Goal: Transaction & Acquisition: Purchase product/service

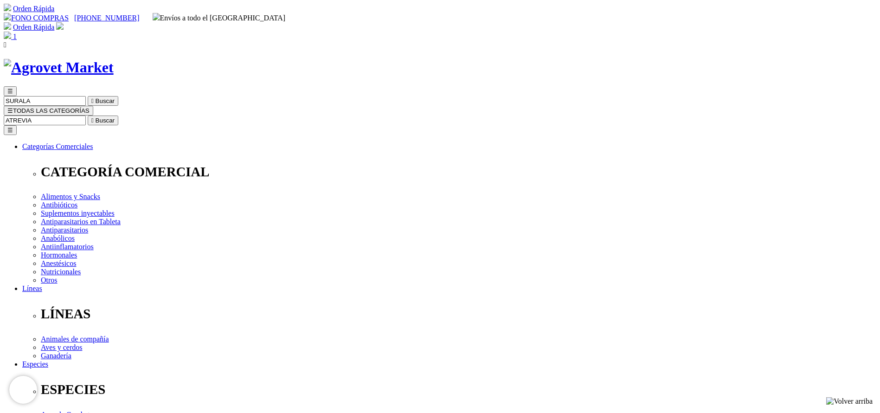
type input "ATREVIA"
click at [88, 115] on button " Buscar" at bounding box center [103, 120] width 31 height 10
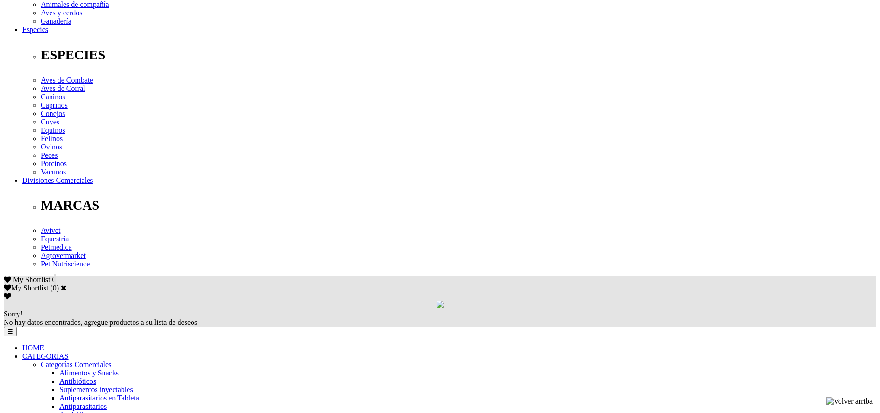
scroll to position [348, 0]
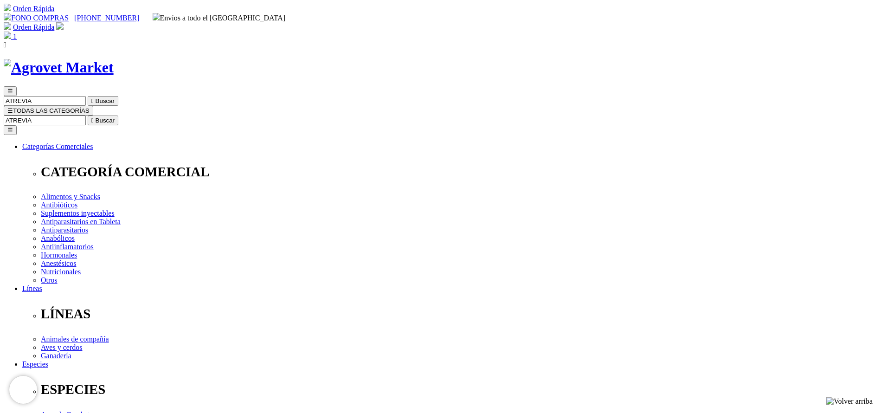
click at [86, 115] on input "ATREVIA" at bounding box center [45, 120] width 82 height 10
type input "longe"
click at [88, 115] on button " Buscar" at bounding box center [103, 120] width 31 height 10
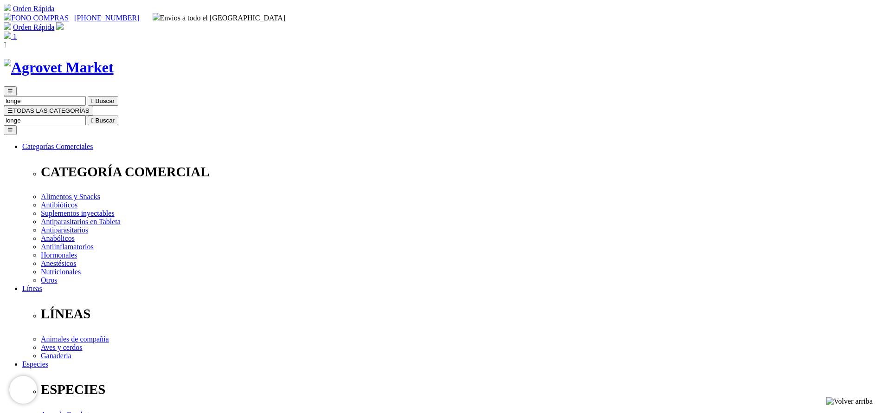
click at [86, 115] on input "longe" at bounding box center [45, 120] width 82 height 10
type input "adefo"
click at [88, 115] on button " Buscar" at bounding box center [103, 120] width 31 height 10
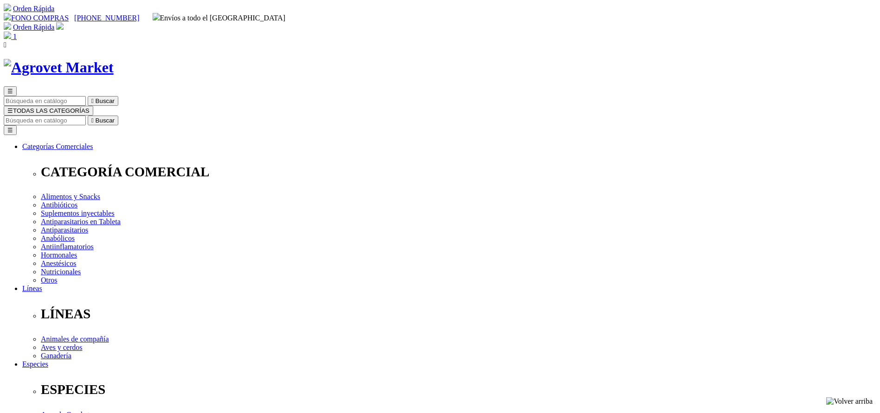
copy div "Adefortex®500/75/50"
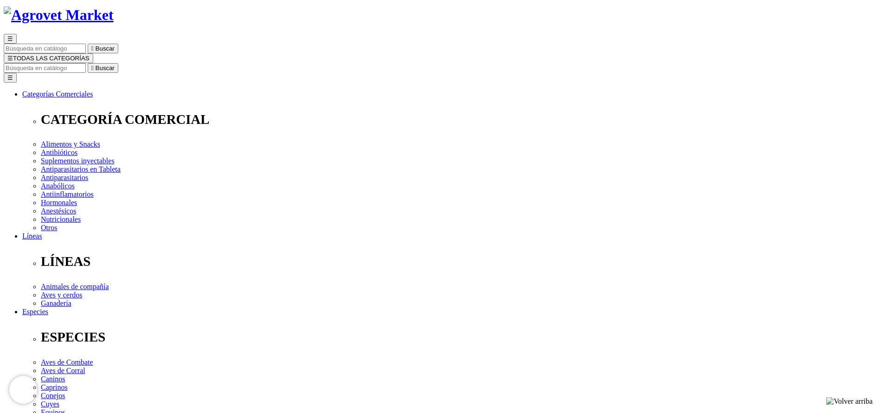
scroll to position [209, 0]
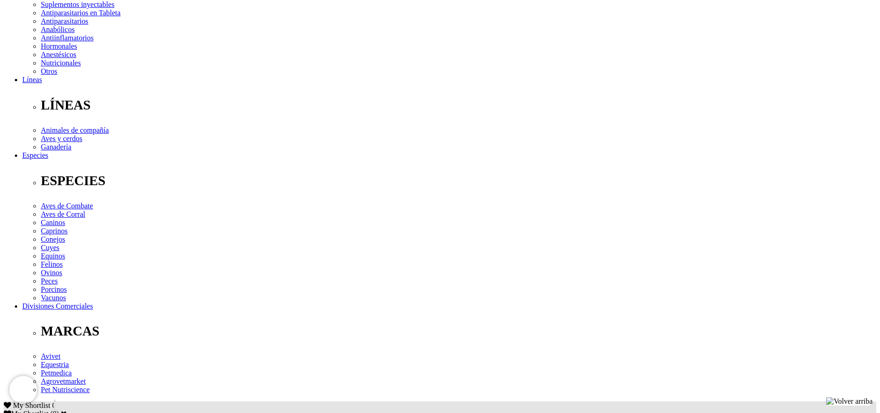
copy div "Prevención y tratamiento de avitaminosis A, D 3 , E y como terapia complementar…"
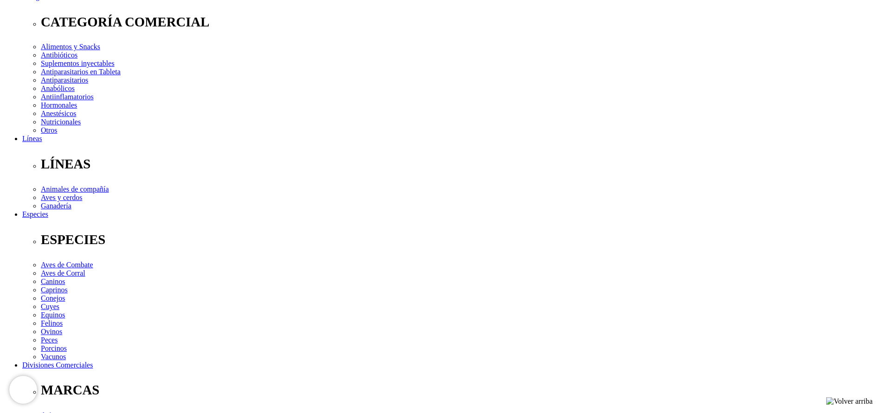
scroll to position [0, 0]
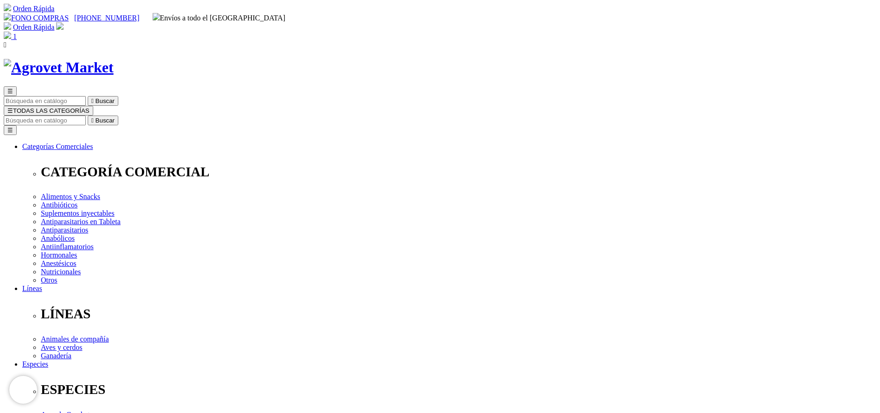
click at [86, 115] on input "Buscar" at bounding box center [45, 120] width 82 height 10
type input "mico"
click at [88, 115] on button " Buscar" at bounding box center [103, 120] width 31 height 10
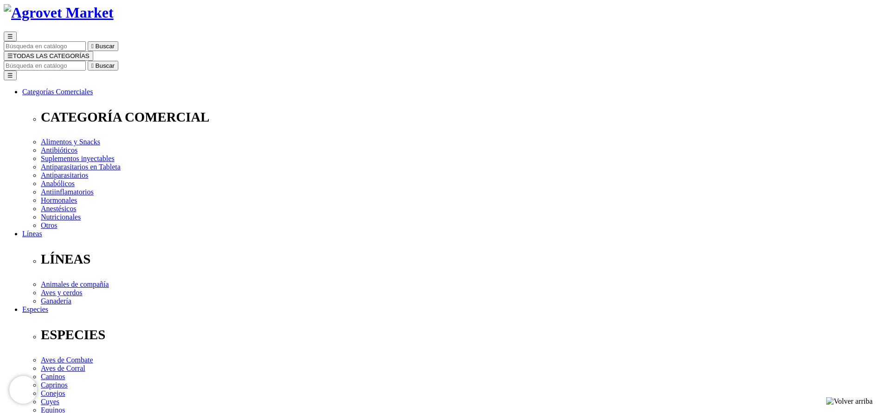
scroll to position [348, 0]
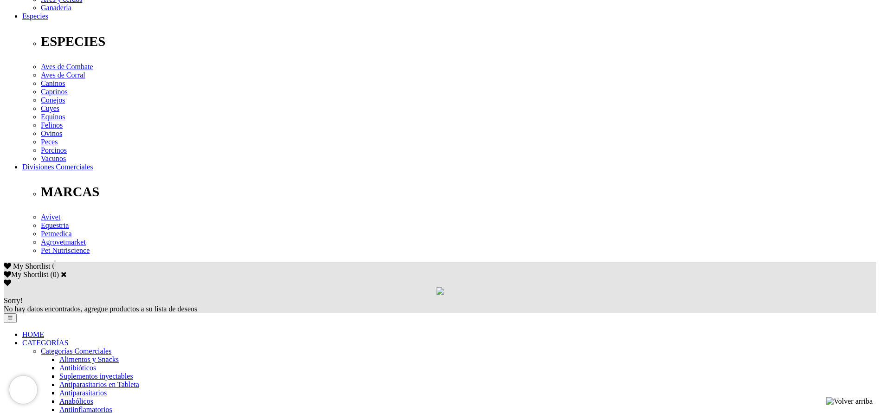
copy div "Lore 426 iP dolorsita: Consectetu Adipisc ELI 7 s, Doeiusmodtem Incididun 8 u, …"
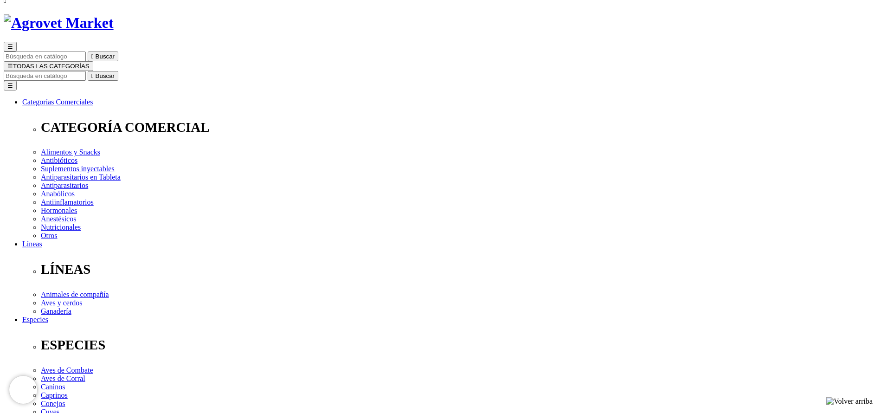
scroll to position [0, 0]
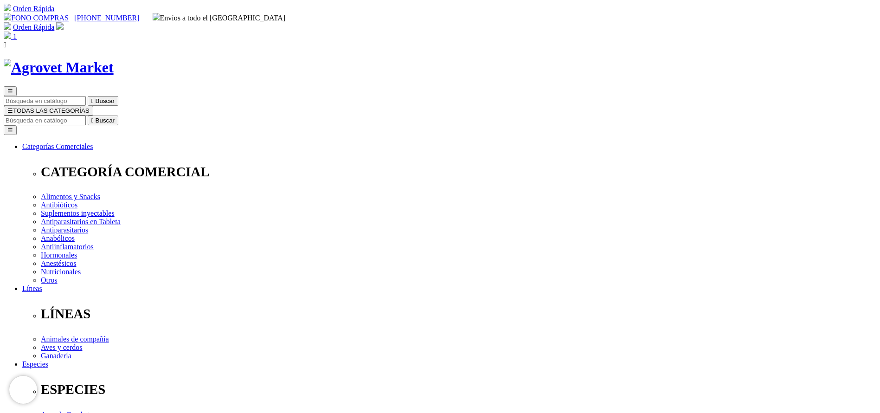
click at [86, 115] on input "Buscar" at bounding box center [45, 120] width 82 height 10
type input "amino"
click at [88, 115] on button " Buscar" at bounding box center [103, 120] width 31 height 10
select select "3"
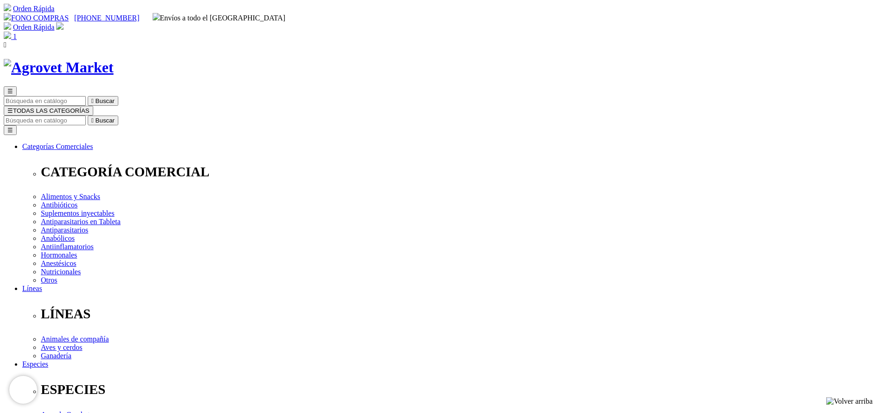
select select "3"
click at [86, 115] on input "Buscar" at bounding box center [45, 120] width 82 height 10
type input "[MEDICAL_DATA]"
click at [88, 115] on button " Buscar" at bounding box center [103, 120] width 31 height 10
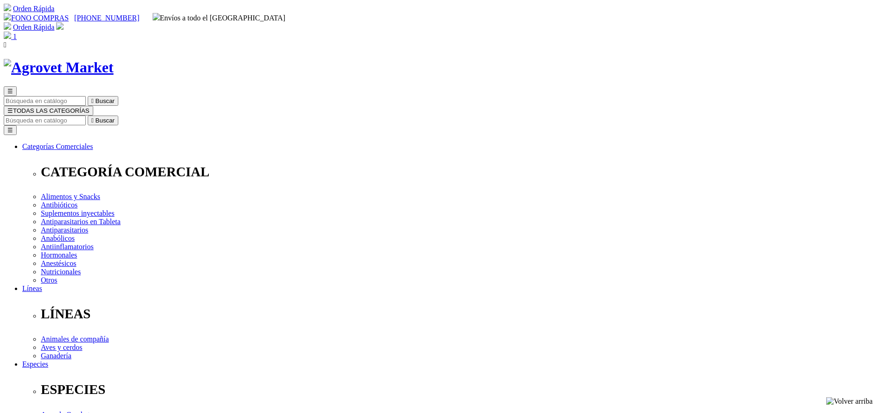
select select "3"
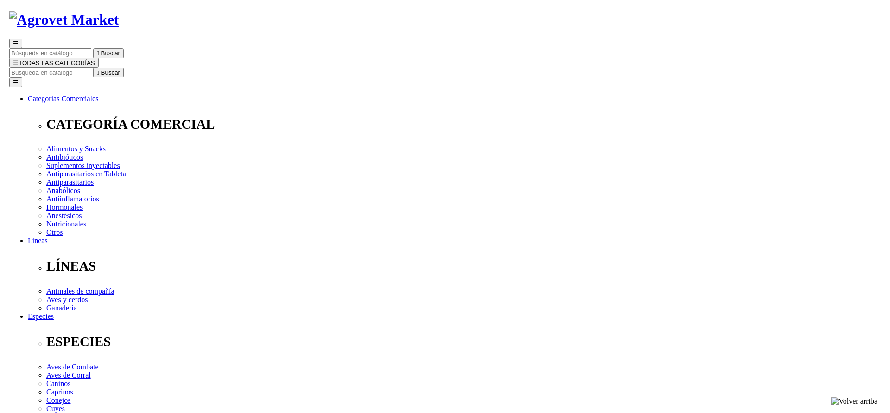
scroll to position [70, 0]
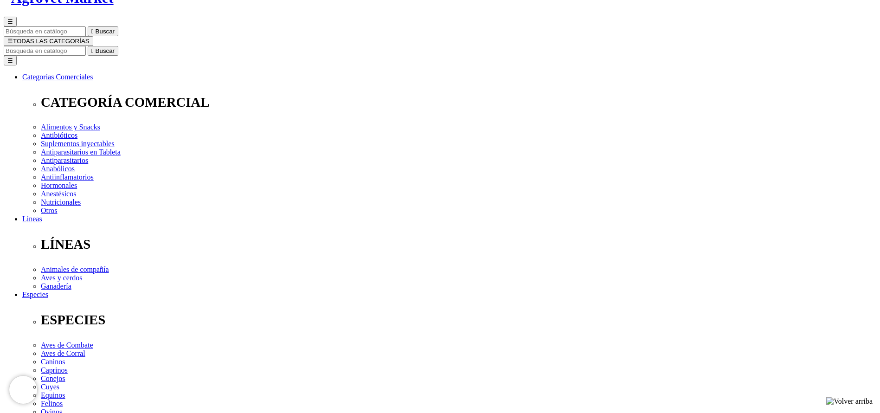
select select "3"
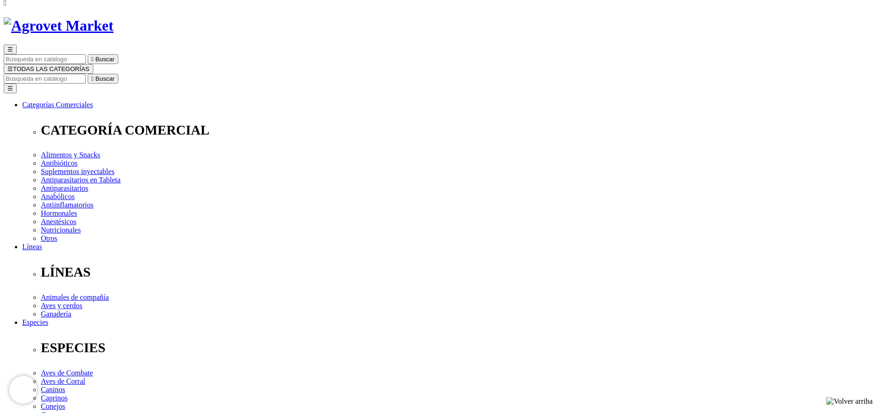
scroll to position [0, 0]
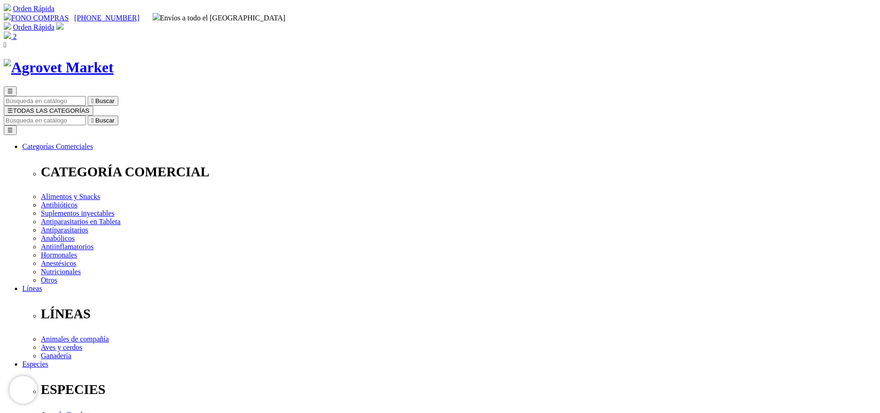
click at [86, 115] on input "Buscar" at bounding box center [45, 120] width 82 height 10
select select "3"
type input "adefo"
click at [88, 115] on button " Buscar" at bounding box center [103, 120] width 31 height 10
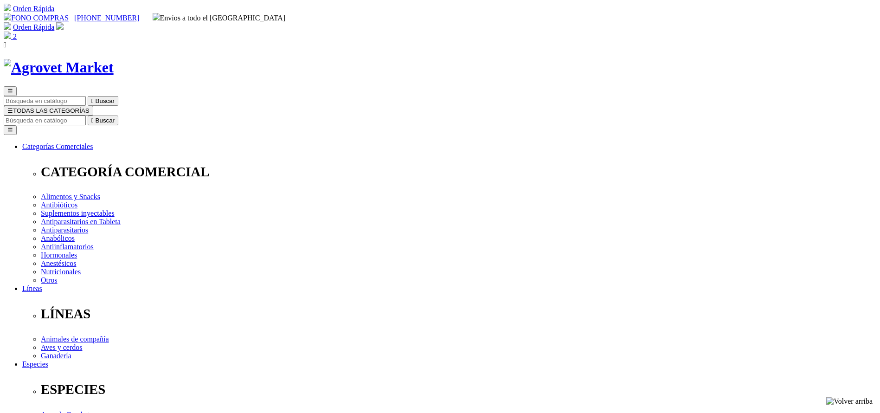
select select "2"
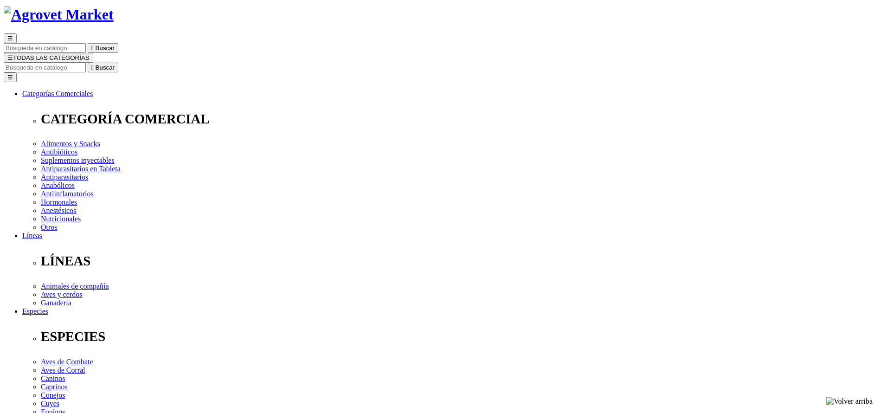
scroll to position [70, 0]
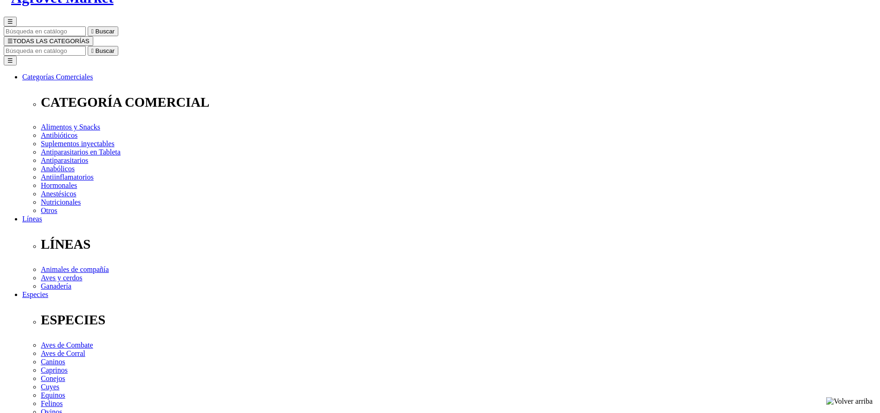
select select "2"
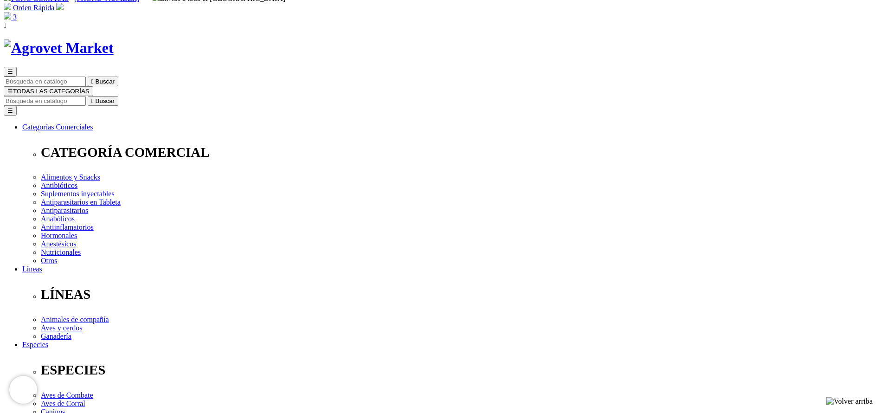
scroll to position [0, 0]
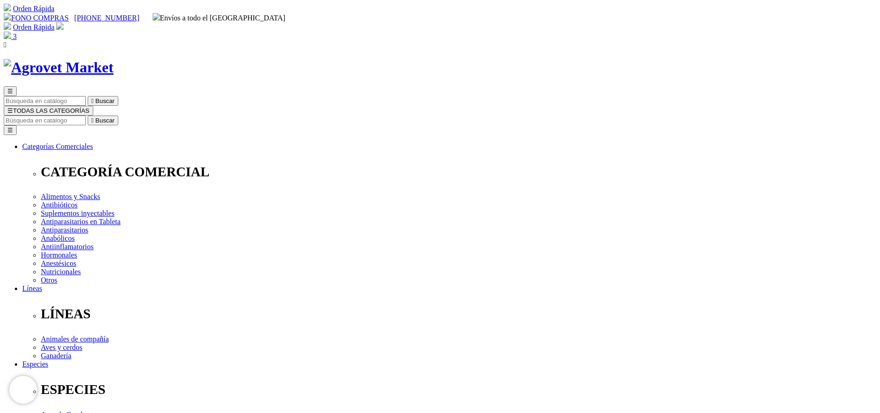
click at [86, 115] on input "Buscar" at bounding box center [45, 120] width 82 height 10
select select "2"
type input "aminopl"
click at [141, 115] on button " Buscar" at bounding box center [156, 120] width 31 height 10
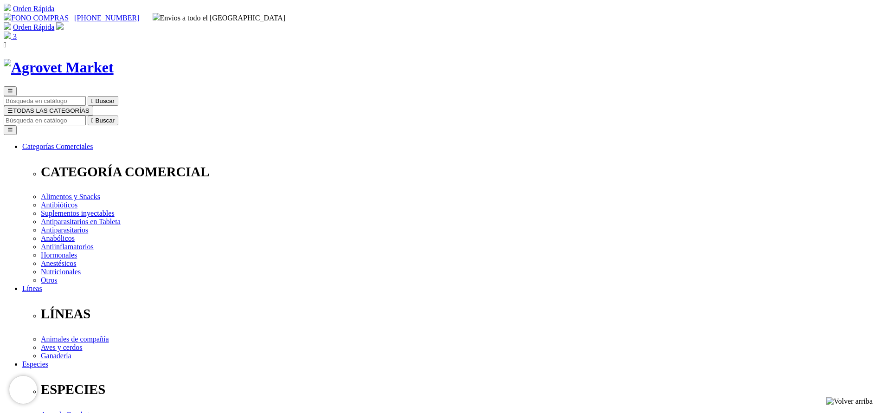
select select "3"
type input "2"
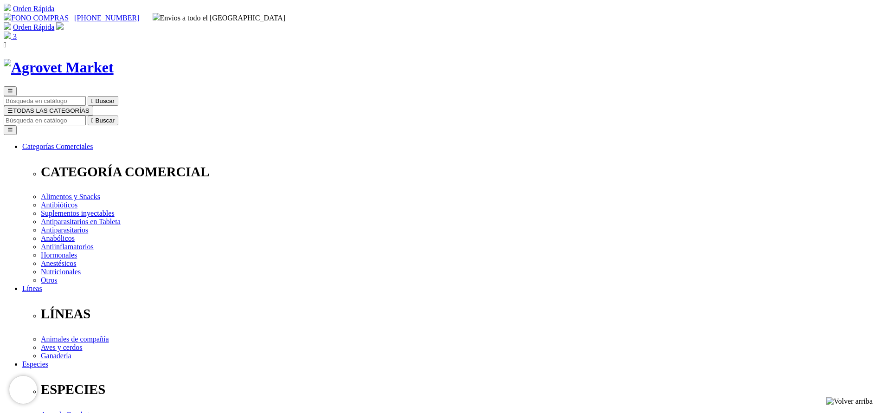
select select "3"
type input "1"
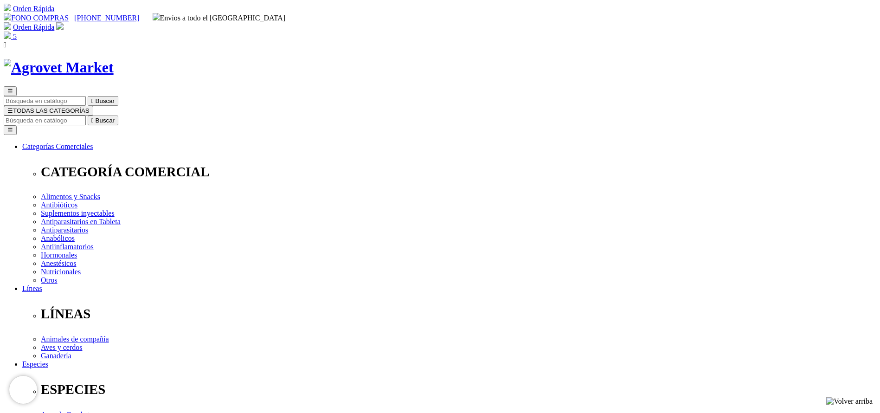
click at [86, 115] on input "Buscar" at bounding box center [45, 120] width 82 height 10
type input "veto"
click at [88, 115] on button " Buscar" at bounding box center [103, 120] width 31 height 10
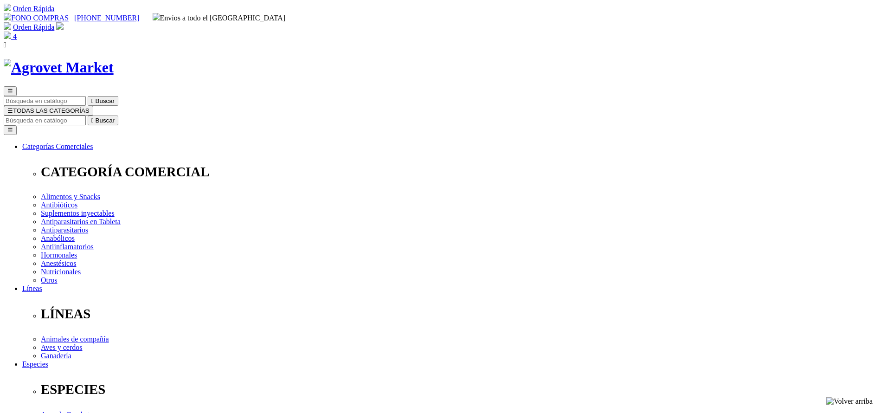
drag, startPoint x: 0, startPoint y: 0, endPoint x: 553, endPoint y: 306, distance: 631.6
select select "3"
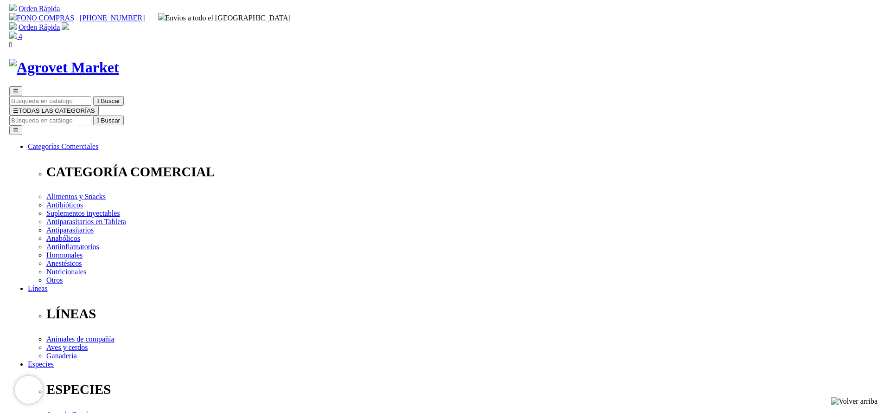
scroll to position [70, 0]
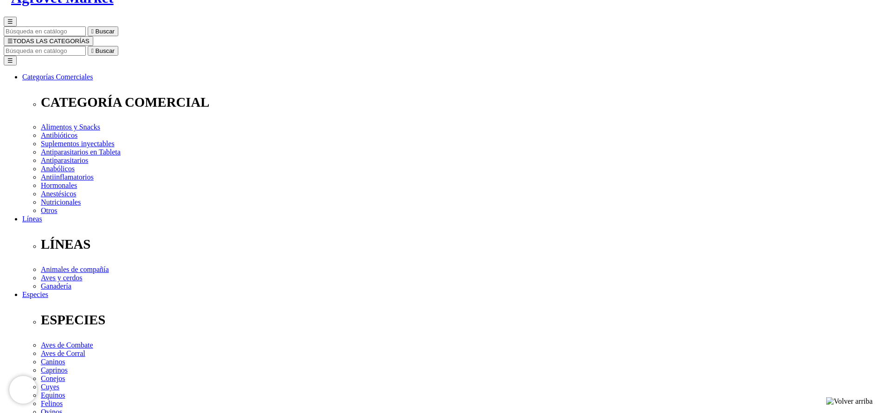
select select "3"
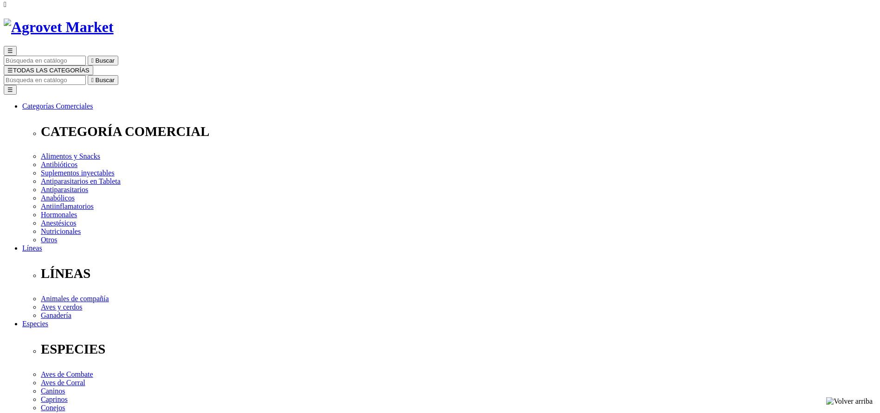
scroll to position [70, 0]
